Goal: Task Accomplishment & Management: Manage account settings

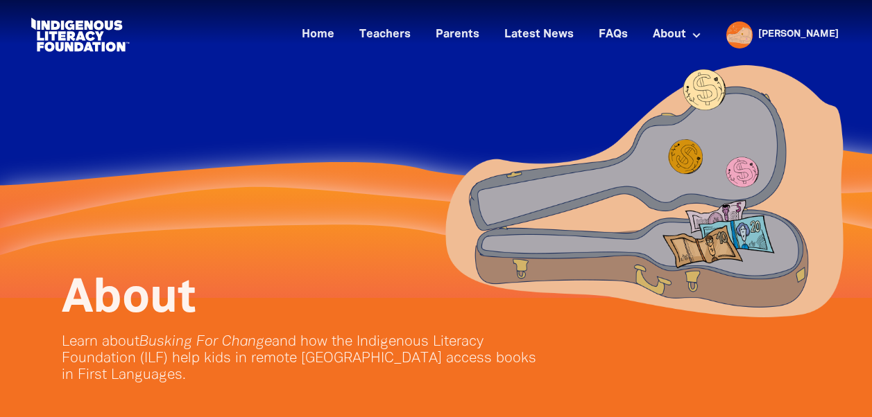
click at [814, 34] on div "[PERSON_NAME]" at bounding box center [798, 34] width 92 height 21
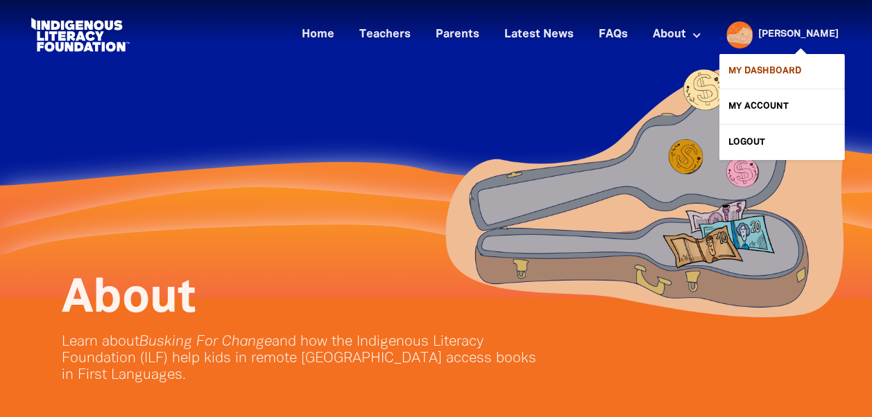
click at [788, 76] on link "My Dashboard" at bounding box center [781, 71] width 125 height 35
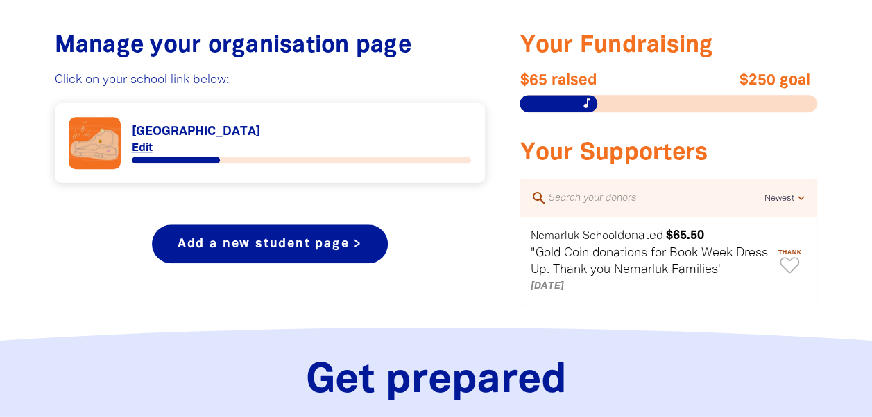
scroll to position [595, 0]
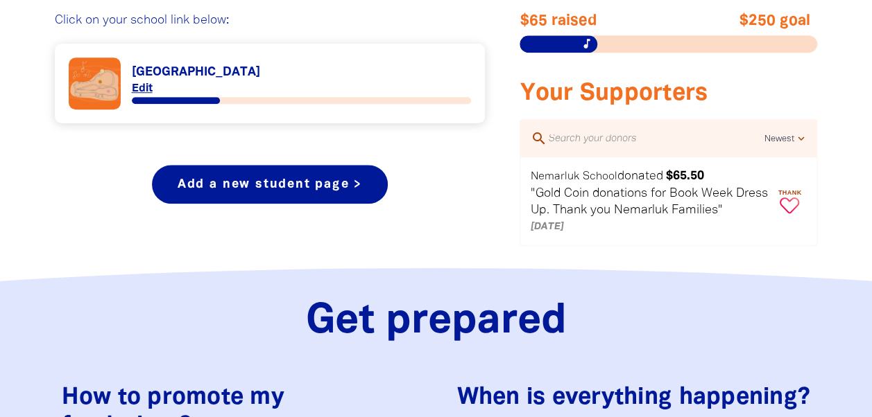
click at [788, 207] on icon "Paginated content" at bounding box center [788, 206] width 19 height 16
type textarea "Thanks Nemarluk for your donation!"
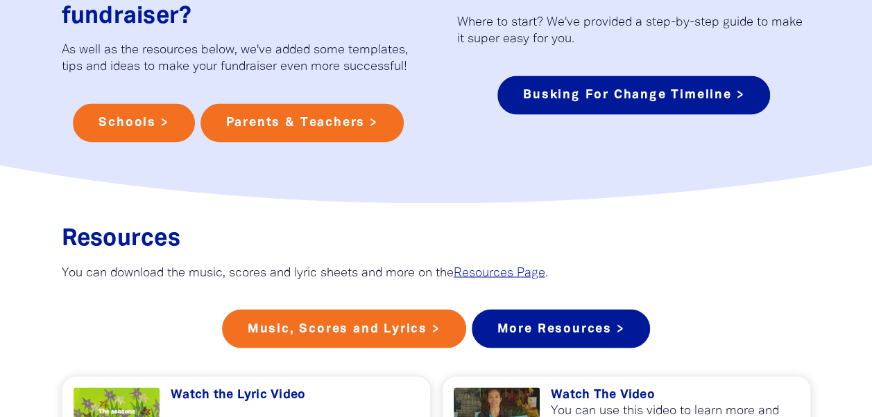
scroll to position [1078, 0]
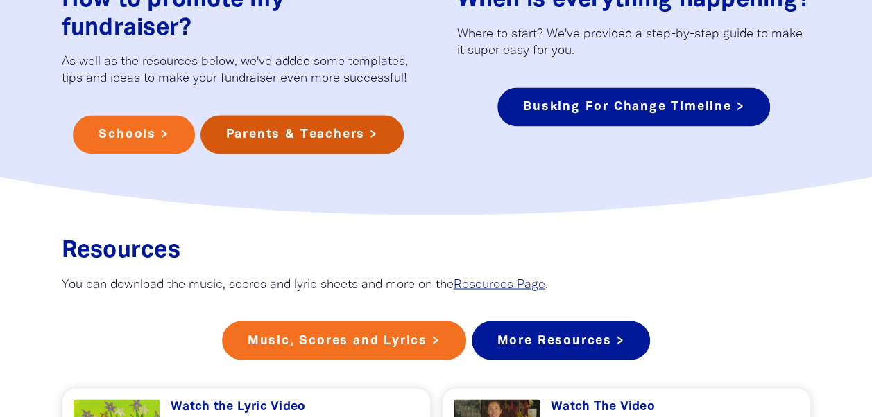
click at [362, 133] on link "Parents & Teachers >" at bounding box center [301, 134] width 203 height 39
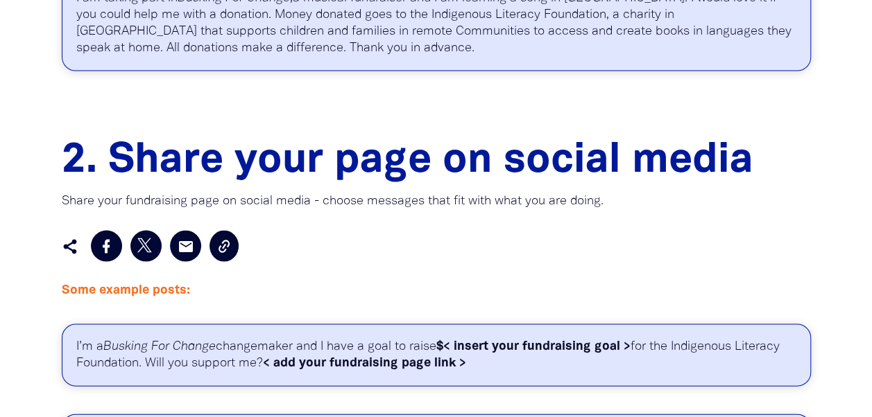
scroll to position [1307, 0]
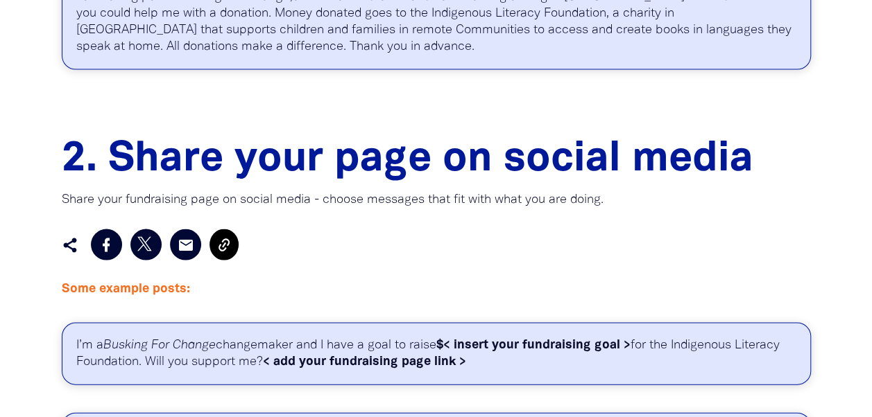
click at [227, 252] on button at bounding box center [223, 245] width 29 height 31
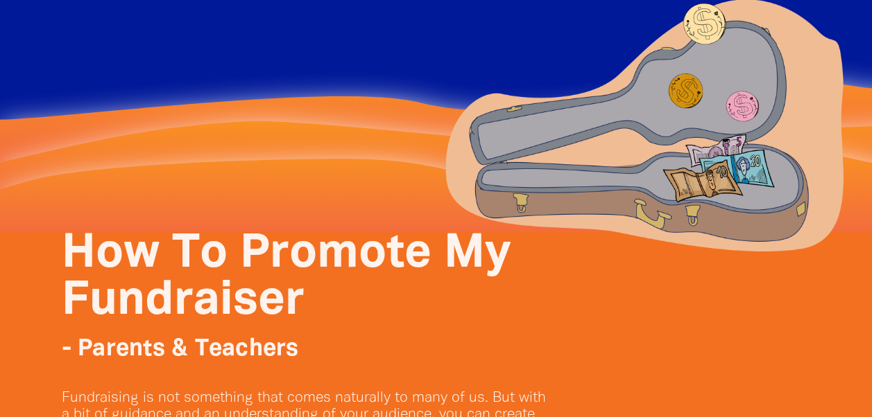
scroll to position [0, 0]
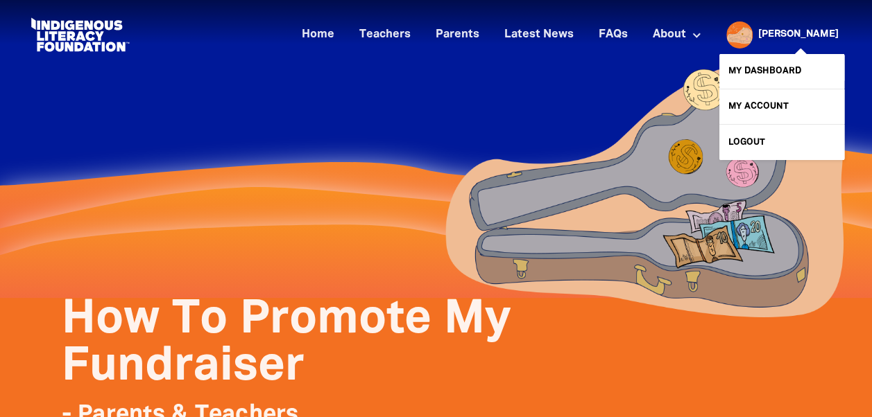
click at [818, 37] on link "[PERSON_NAME]" at bounding box center [798, 35] width 80 height 10
click at [779, 67] on link "My Dashboard" at bounding box center [781, 71] width 125 height 35
